Goal: Task Accomplishment & Management: Use online tool/utility

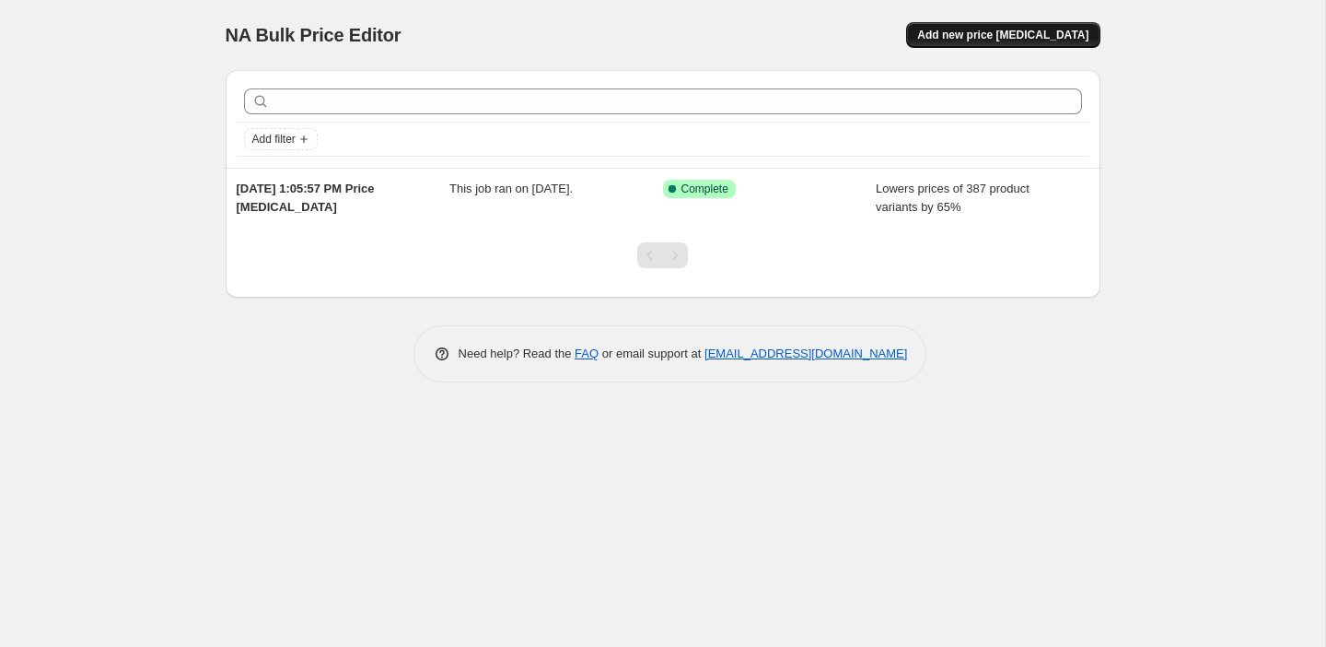
click at [1056, 41] on span "Add new price [MEDICAL_DATA]" at bounding box center [1002, 35] width 171 height 15
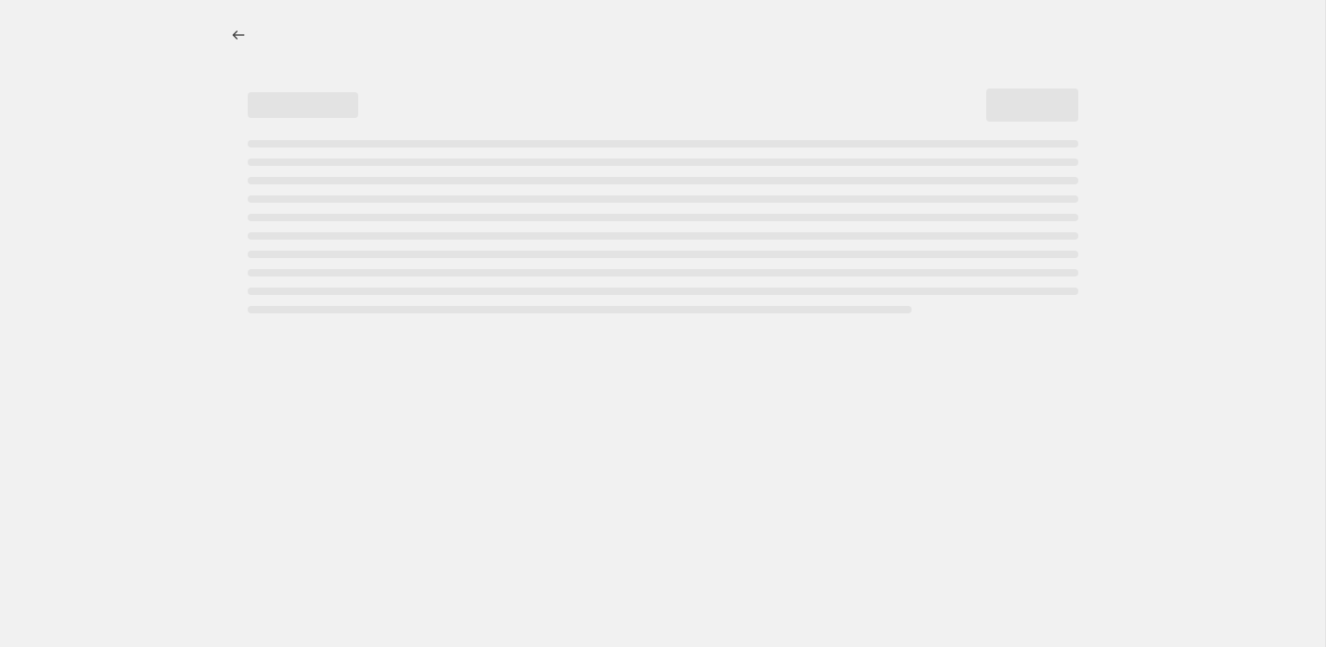
select select "percentage"
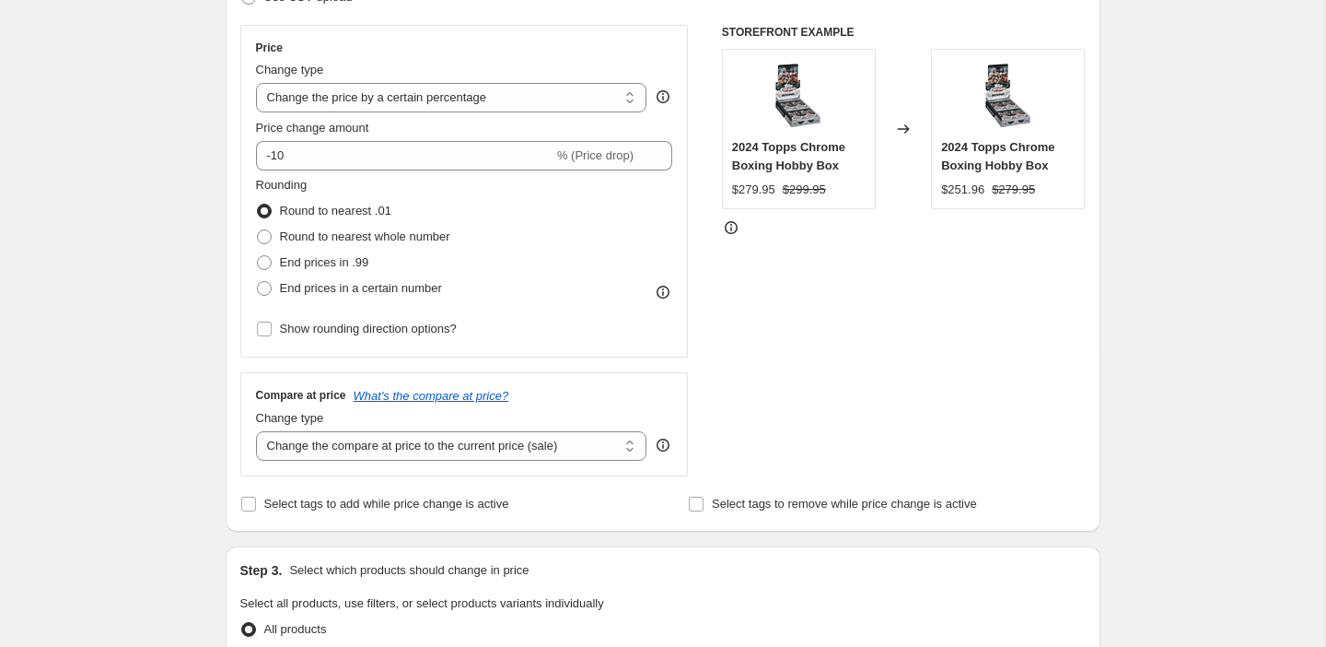
scroll to position [324, 0]
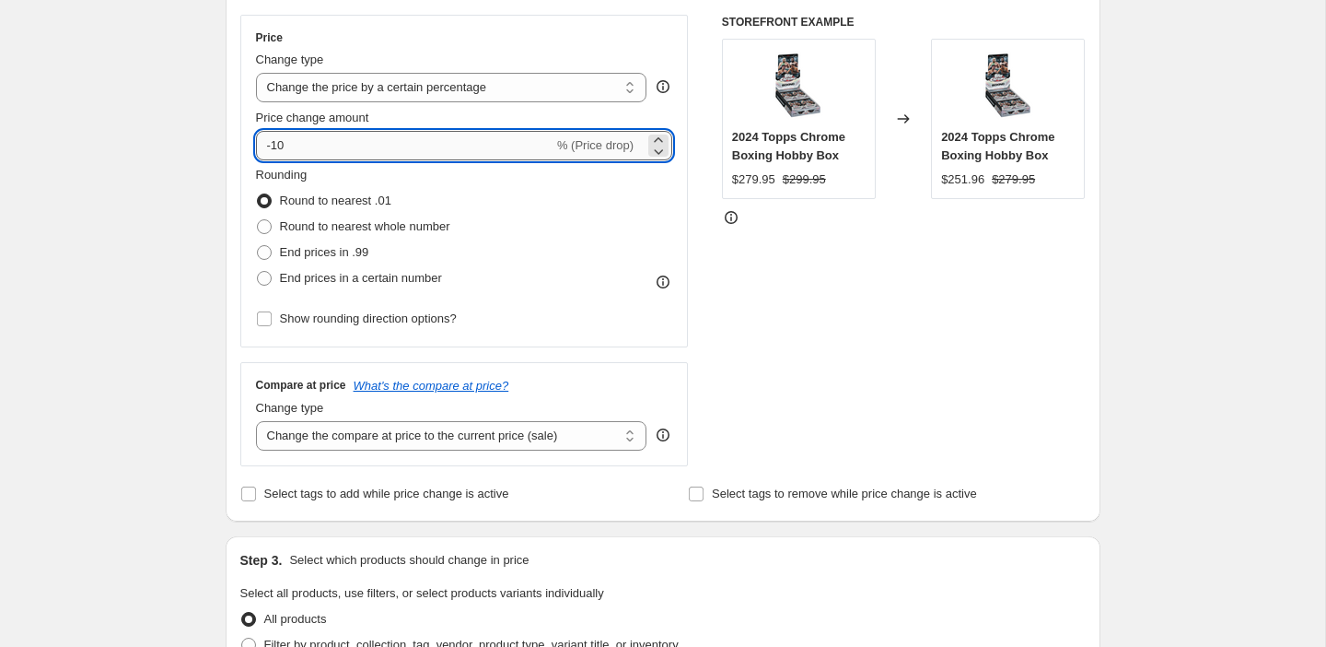
click at [466, 145] on input "-10" at bounding box center [405, 145] width 298 height 29
type input "-1"
type input "-40"
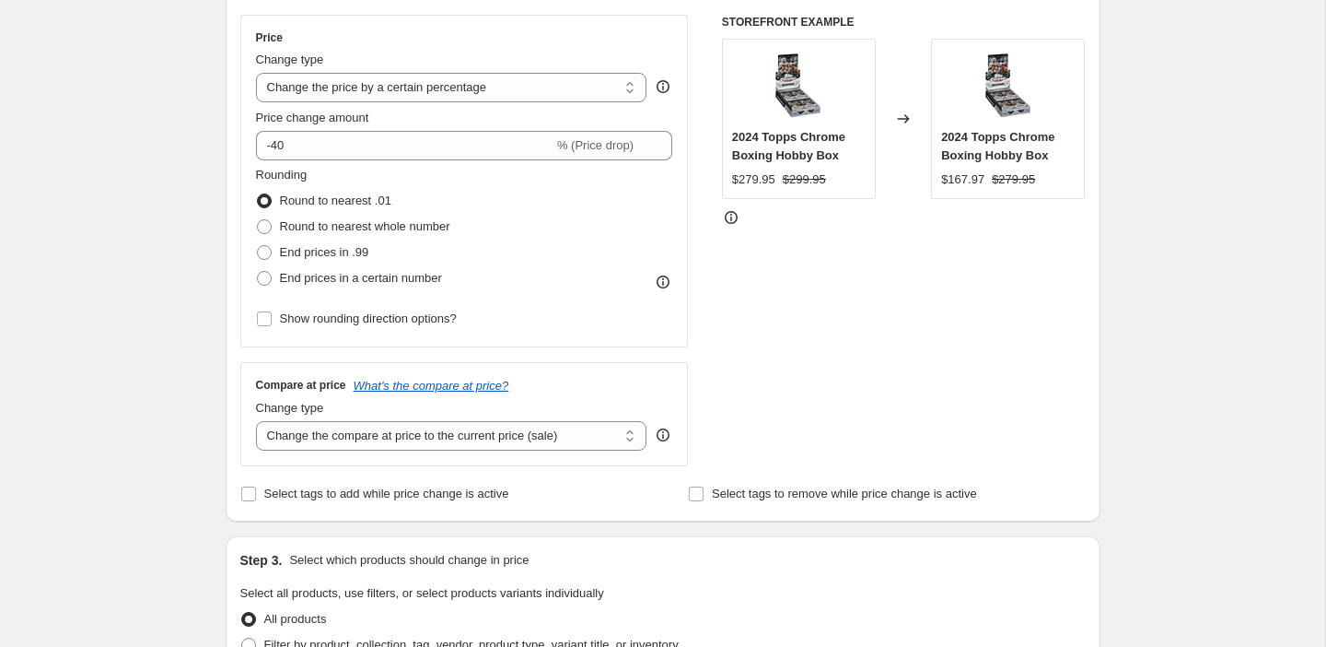
click at [669, 493] on div "Select tags to add while price change is active Select tags to remove while pri…" at bounding box center [663, 494] width 846 height 26
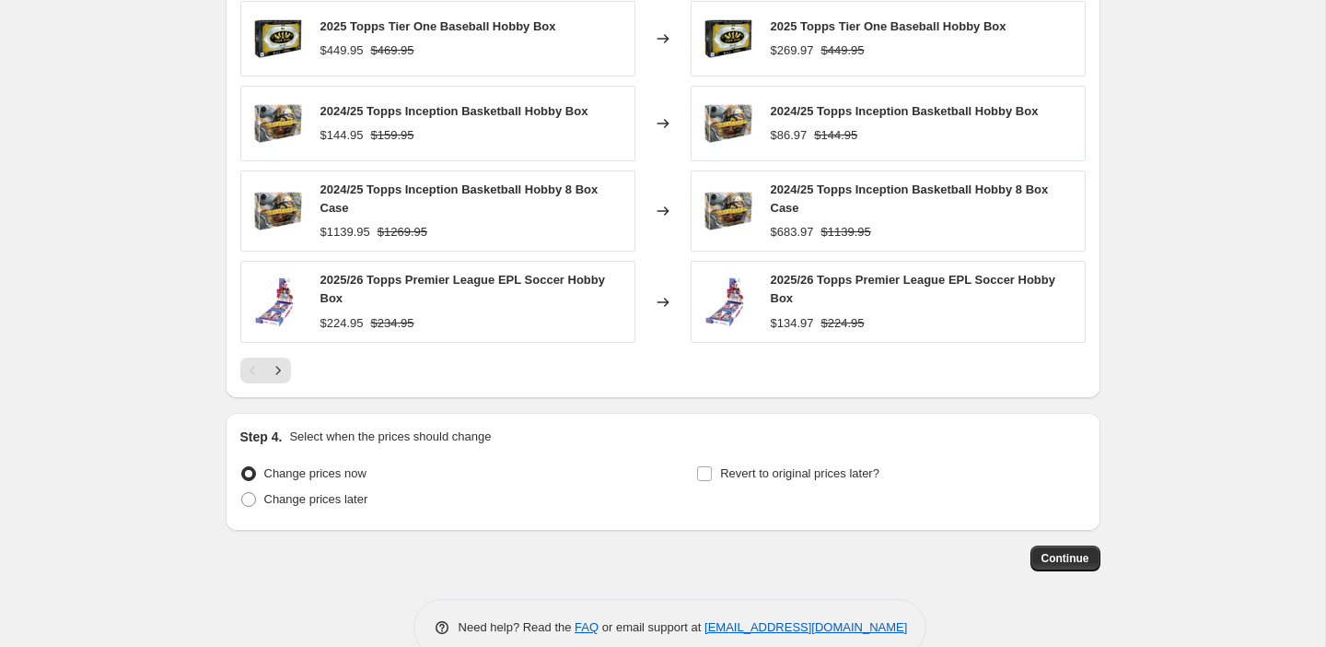
scroll to position [1207, 0]
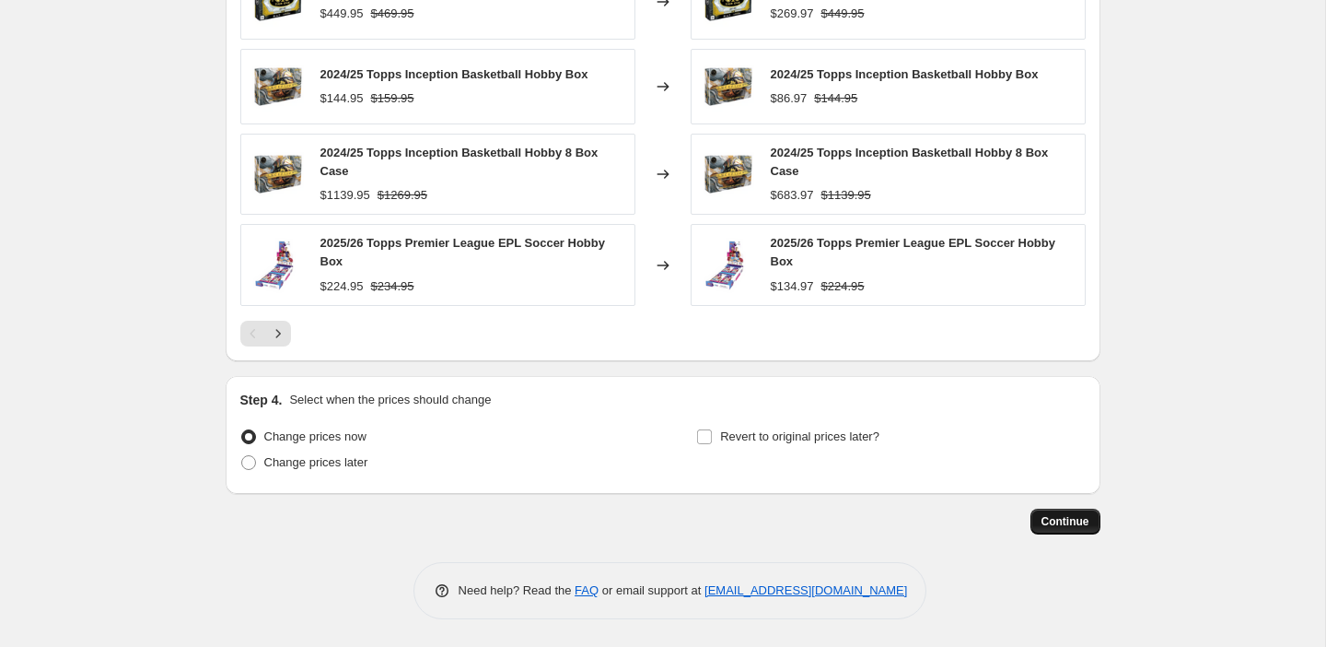
click at [1065, 521] on span "Continue" at bounding box center [1066, 521] width 48 height 15
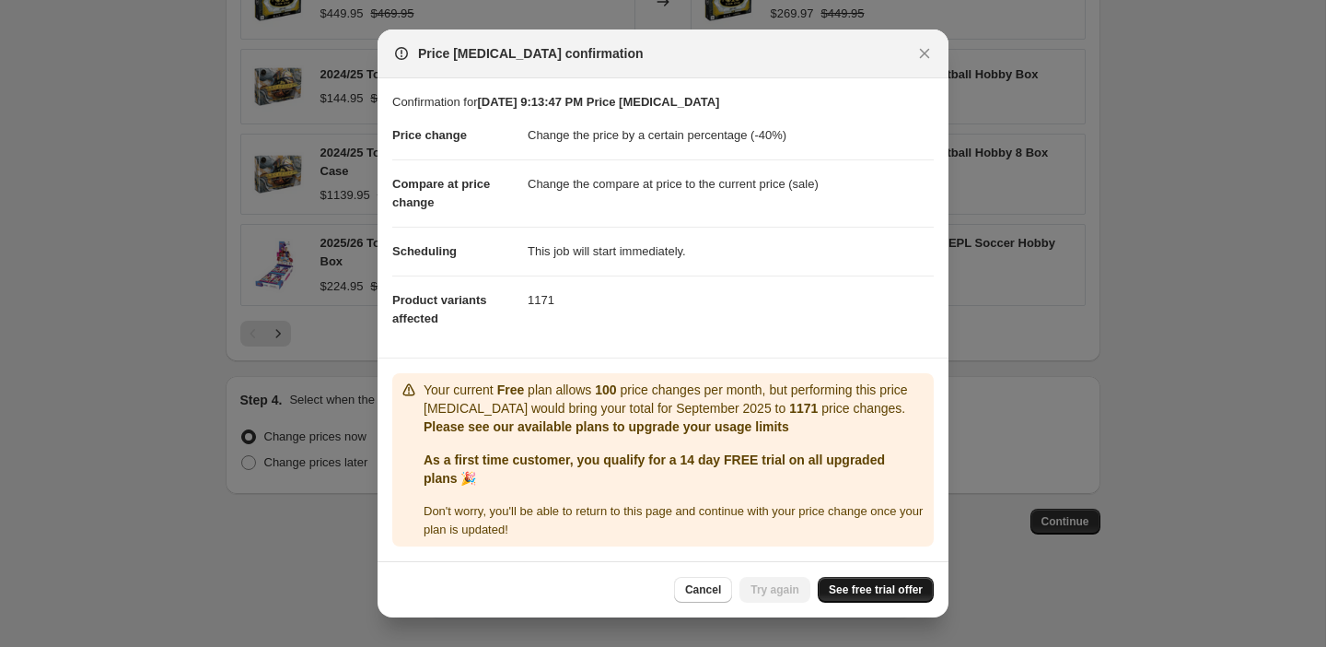
click at [847, 582] on link "See free trial offer" at bounding box center [876, 590] width 116 height 26
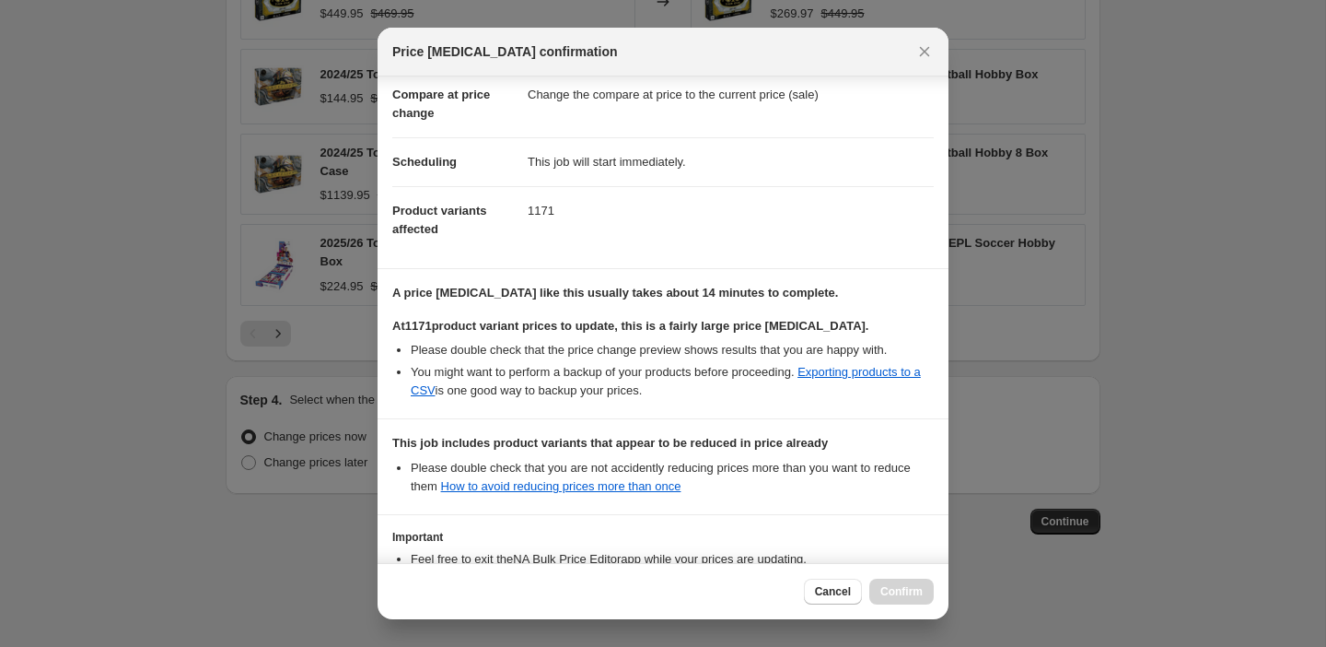
scroll to position [230, 0]
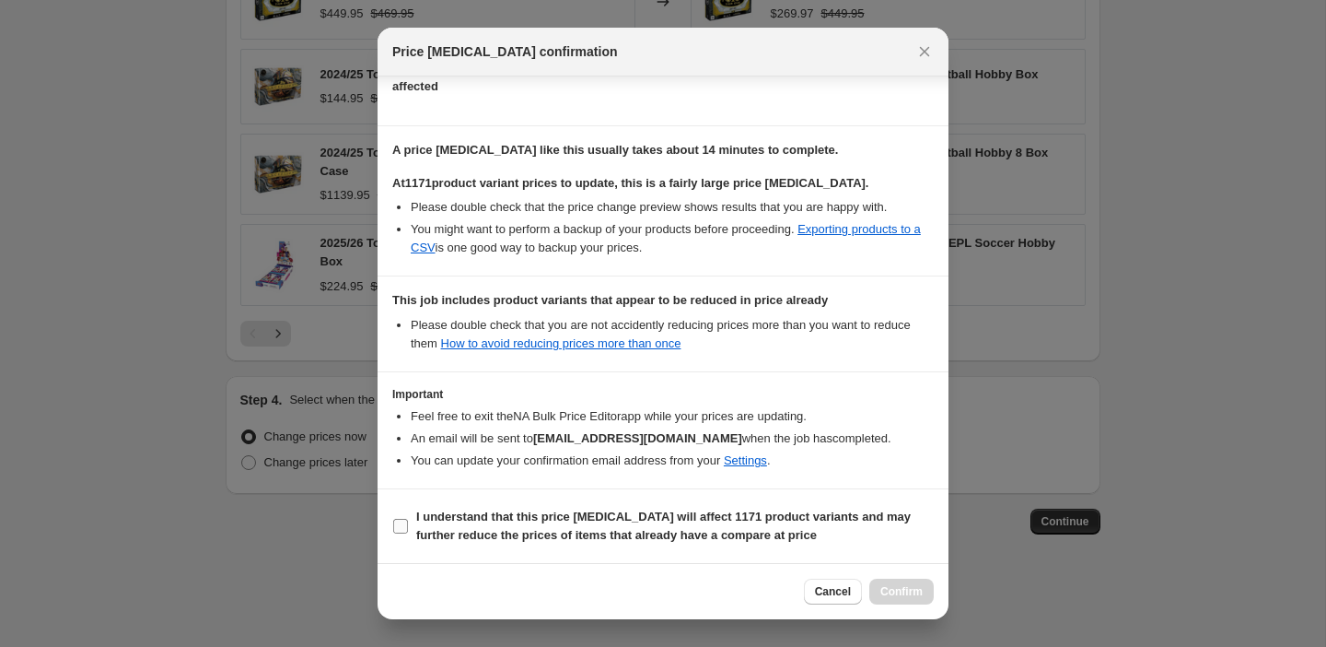
click at [418, 533] on b "I understand that this price change job will affect 1171 product variants and m…" at bounding box center [663, 525] width 495 height 32
click at [408, 533] on input "I understand that this price change job will affect 1171 product variants and m…" at bounding box center [400, 526] width 15 height 15
checkbox input "true"
click at [905, 601] on button "Confirm" at bounding box center [901, 591] width 64 height 26
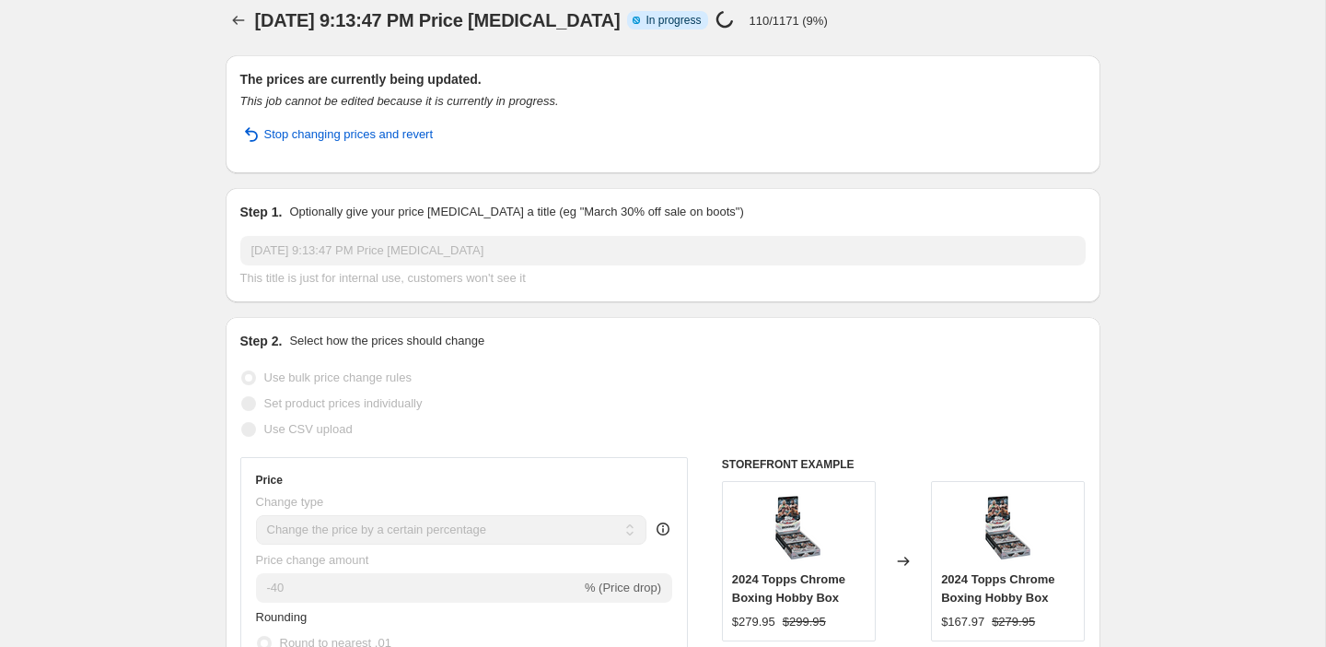
scroll to position [21, 0]
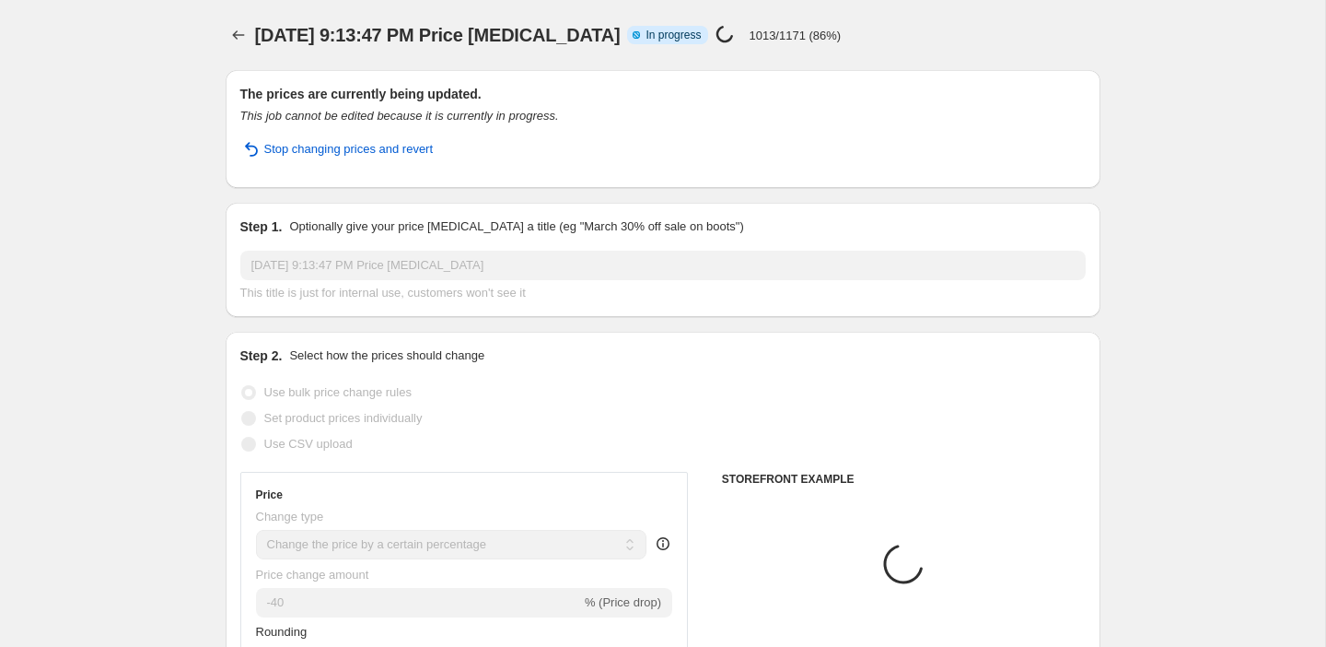
select select "percentage"
